Goal: Find specific page/section: Find specific page/section

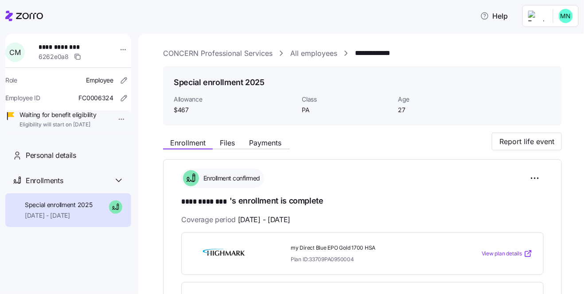
scroll to position [91, 0]
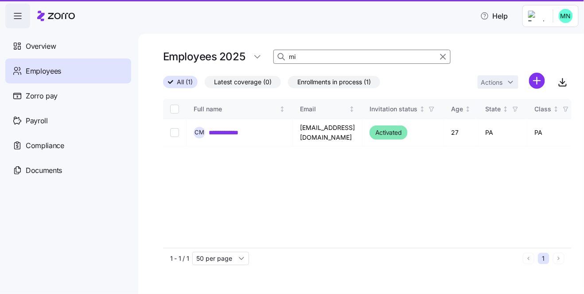
type input "m"
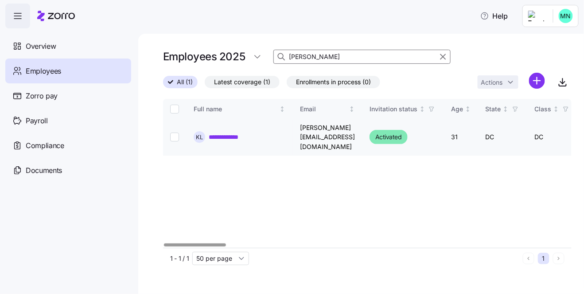
type input "[PERSON_NAME]"
click at [240, 132] on link "**********" at bounding box center [228, 136] width 39 height 9
click at [245, 78] on span "Latest coverage (1)" at bounding box center [242, 82] width 56 height 12
click at [205, 84] on input "Latest coverage (1)" at bounding box center [205, 84] width 0 height 0
click at [306, 82] on span "Enrollments in process (0)" at bounding box center [333, 82] width 75 height 12
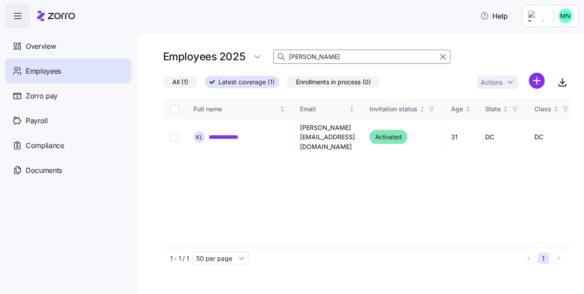
click at [287, 84] on input "Enrollments in process (0)" at bounding box center [287, 84] width 0 height 0
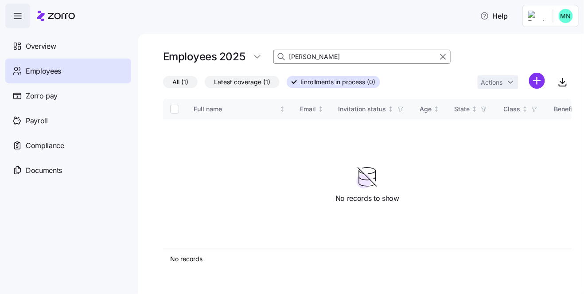
click at [247, 79] on span "Latest coverage (1)" at bounding box center [242, 82] width 56 height 12
click at [205, 84] on input "Latest coverage (1)" at bounding box center [205, 84] width 0 height 0
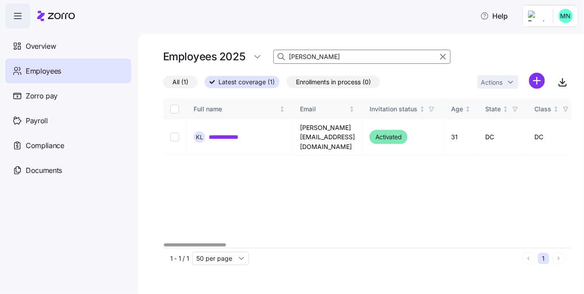
click at [311, 59] on input "[PERSON_NAME]" at bounding box center [361, 57] width 177 height 14
type input "l"
click at [304, 57] on input "l" at bounding box center [361, 57] width 177 height 14
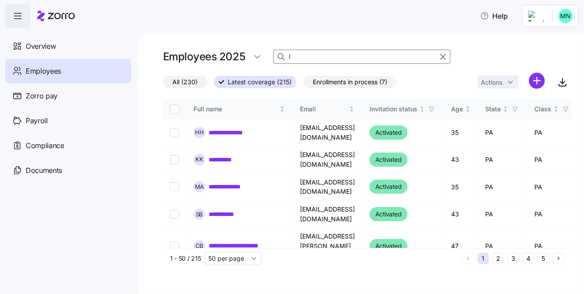
click at [304, 59] on input "l" at bounding box center [361, 57] width 177 height 14
click at [335, 84] on span "Enrollments in process (7)" at bounding box center [350, 82] width 74 height 12
click at [304, 84] on input "Enrollments in process (7)" at bounding box center [304, 84] width 0 height 0
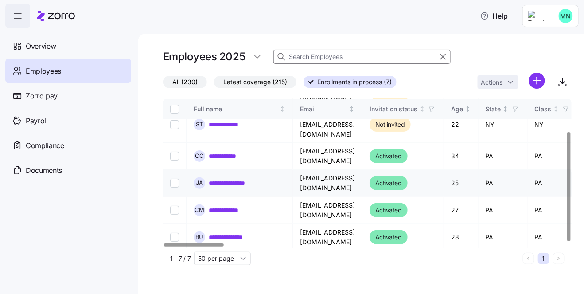
scroll to position [44, 0]
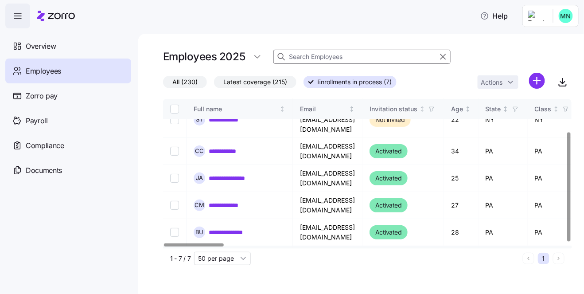
click at [229, 255] on link "**********" at bounding box center [233, 259] width 49 height 9
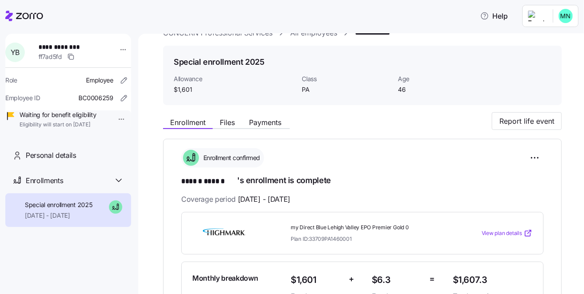
scroll to position [30, 0]
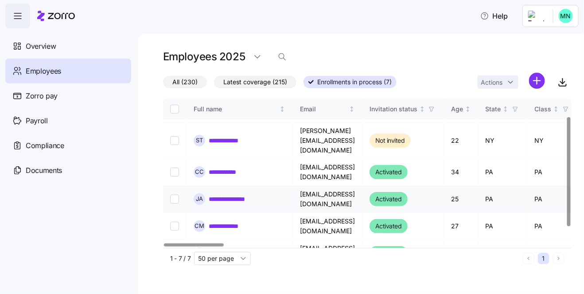
scroll to position [44, 0]
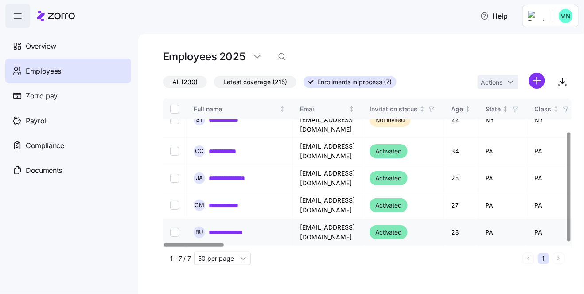
click at [239, 228] on link "**********" at bounding box center [233, 232] width 49 height 9
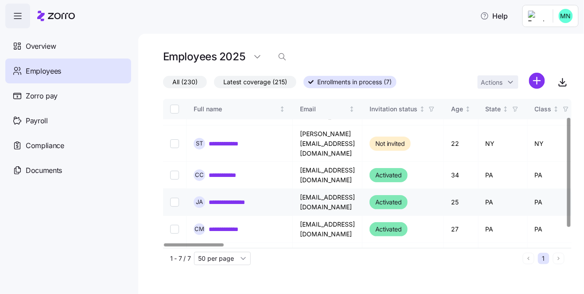
scroll to position [30, 0]
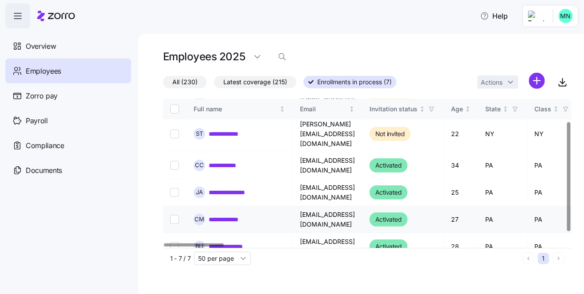
click at [241, 215] on link "**********" at bounding box center [230, 219] width 43 height 9
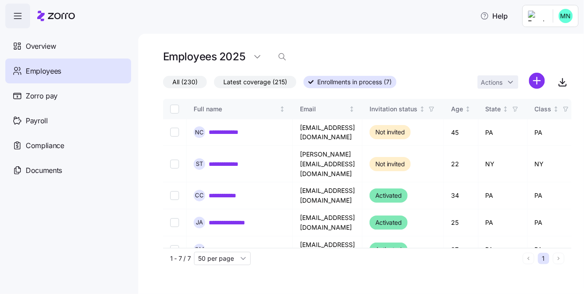
click at [246, 83] on span "Latest coverage (215)" at bounding box center [255, 82] width 64 height 12
click at [214, 84] on input "Latest coverage (215)" at bounding box center [214, 84] width 0 height 0
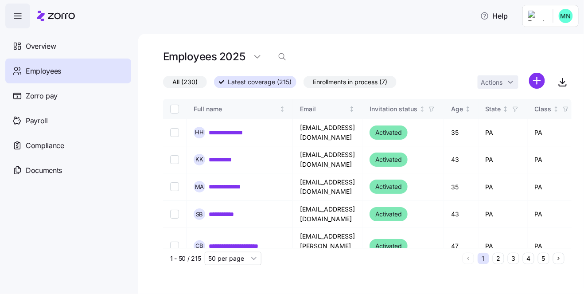
click at [177, 81] on span "All (230)" at bounding box center [184, 82] width 25 height 12
click at [163, 84] on input "All (230)" at bounding box center [163, 84] width 0 height 0
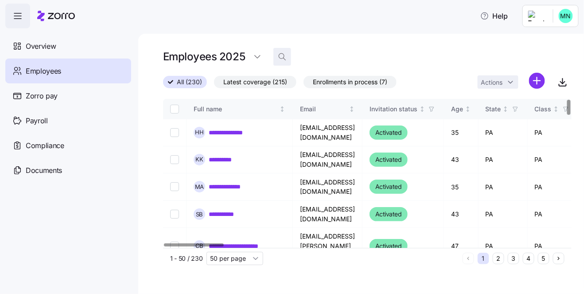
click at [281, 59] on icon "button" at bounding box center [282, 56] width 9 height 9
click at [291, 59] on input at bounding box center [361, 57] width 177 height 14
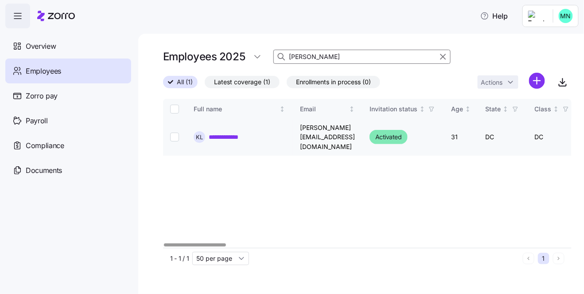
type input "[PERSON_NAME]"
click at [227, 135] on link "**********" at bounding box center [228, 136] width 39 height 9
